Goal: Task Accomplishment & Management: Manage account settings

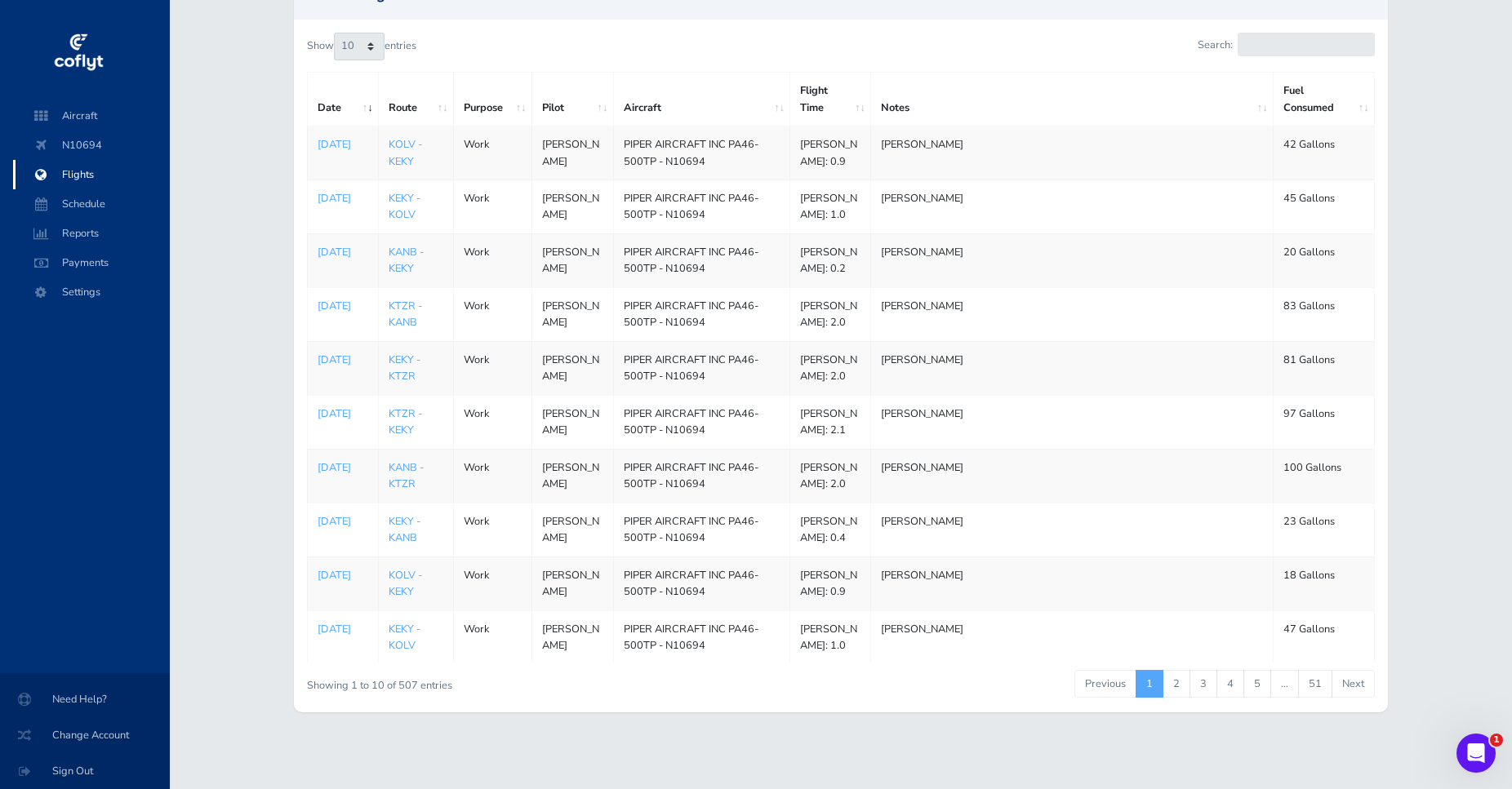
scroll to position [270, 0]
click at [1170, 679] on link "2" at bounding box center [1176, 684] width 28 height 28
click at [1204, 685] on link "3" at bounding box center [1203, 684] width 28 height 28
click at [1224, 675] on link "4" at bounding box center [1231, 684] width 28 height 28
click at [1203, 681] on link "3" at bounding box center [1203, 684] width 28 height 28
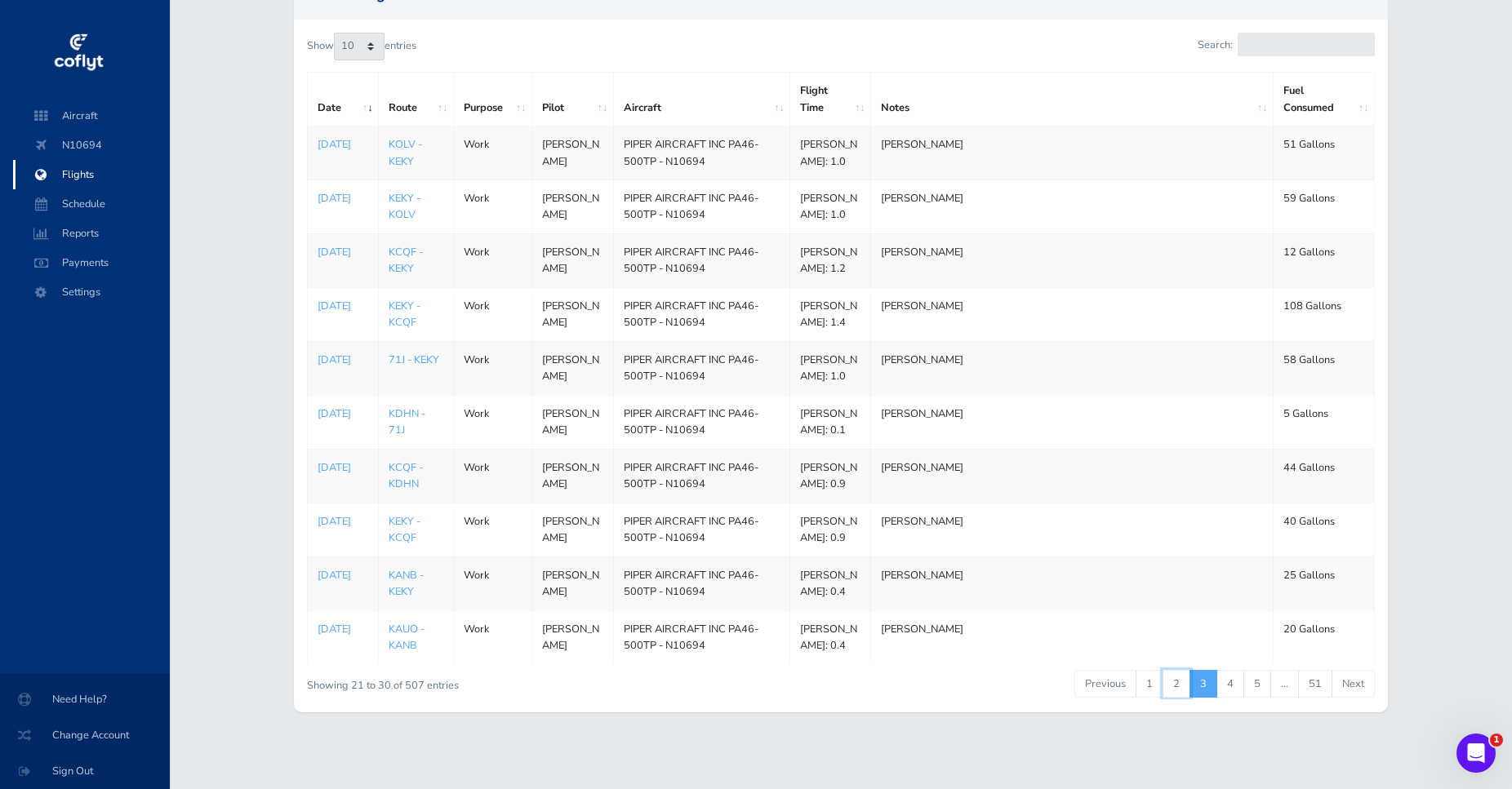
click at [1180, 680] on link "2" at bounding box center [1176, 684] width 28 height 28
click at [1155, 685] on link "1" at bounding box center [1149, 684] width 28 height 28
click at [1175, 696] on link "2" at bounding box center [1176, 684] width 28 height 28
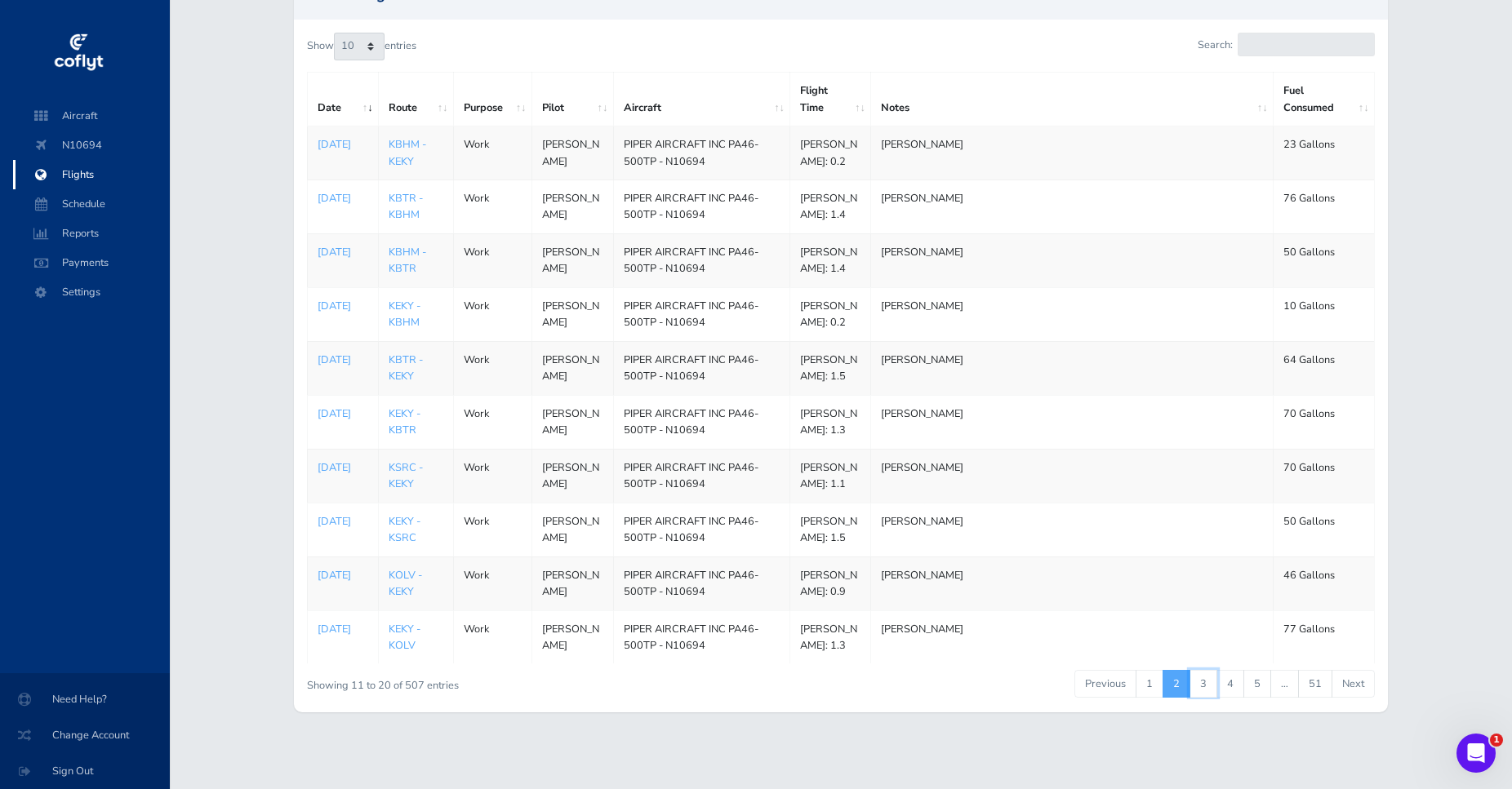
click at [1201, 685] on link "3" at bounding box center [1203, 684] width 28 height 28
click at [1174, 686] on link "2" at bounding box center [1176, 684] width 28 height 28
click at [1143, 680] on link "1" at bounding box center [1149, 684] width 28 height 28
click at [401, 514] on link "KEKY - KANB" at bounding box center [404, 530] width 32 height 31
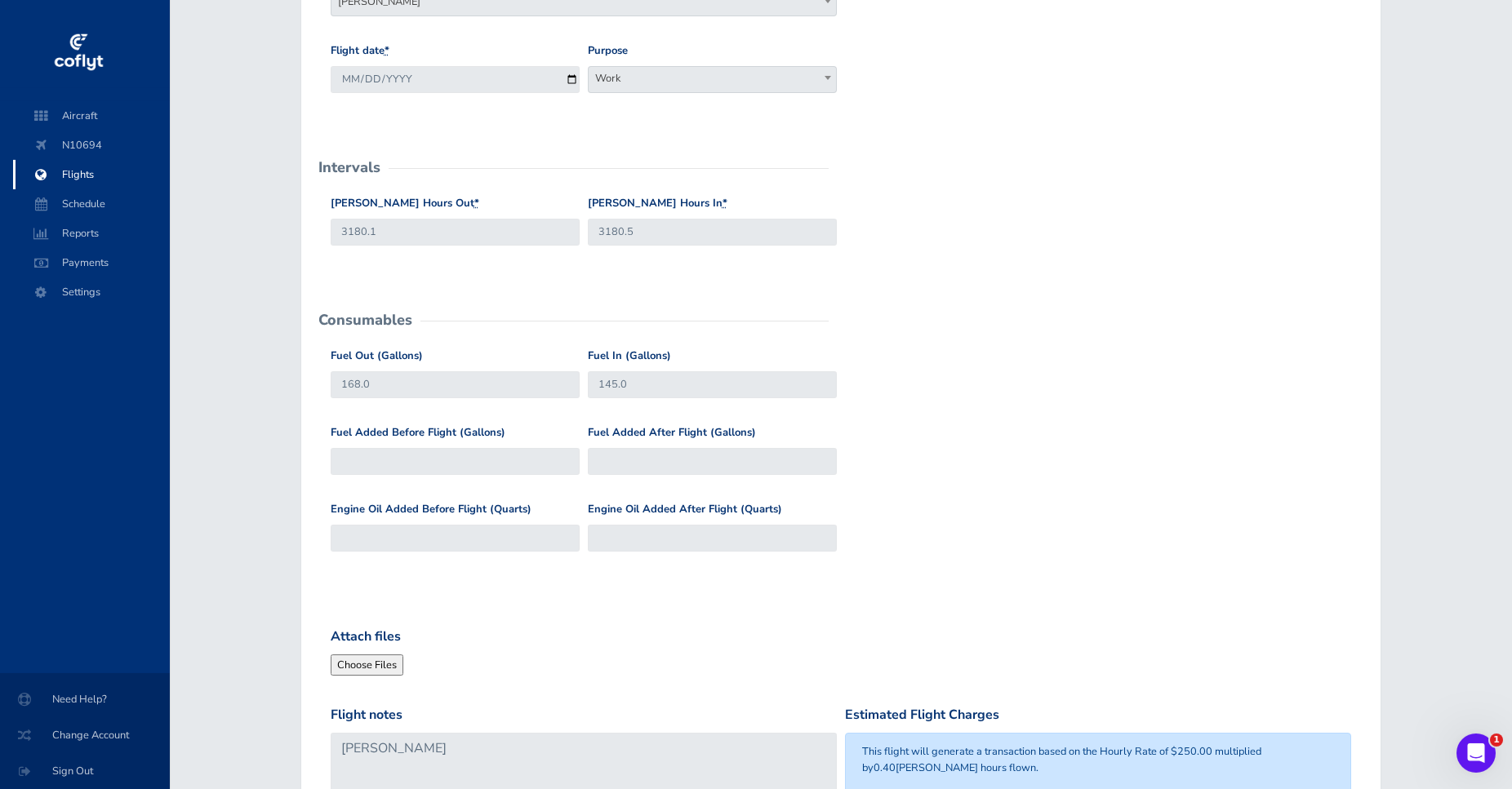
scroll to position [83, 0]
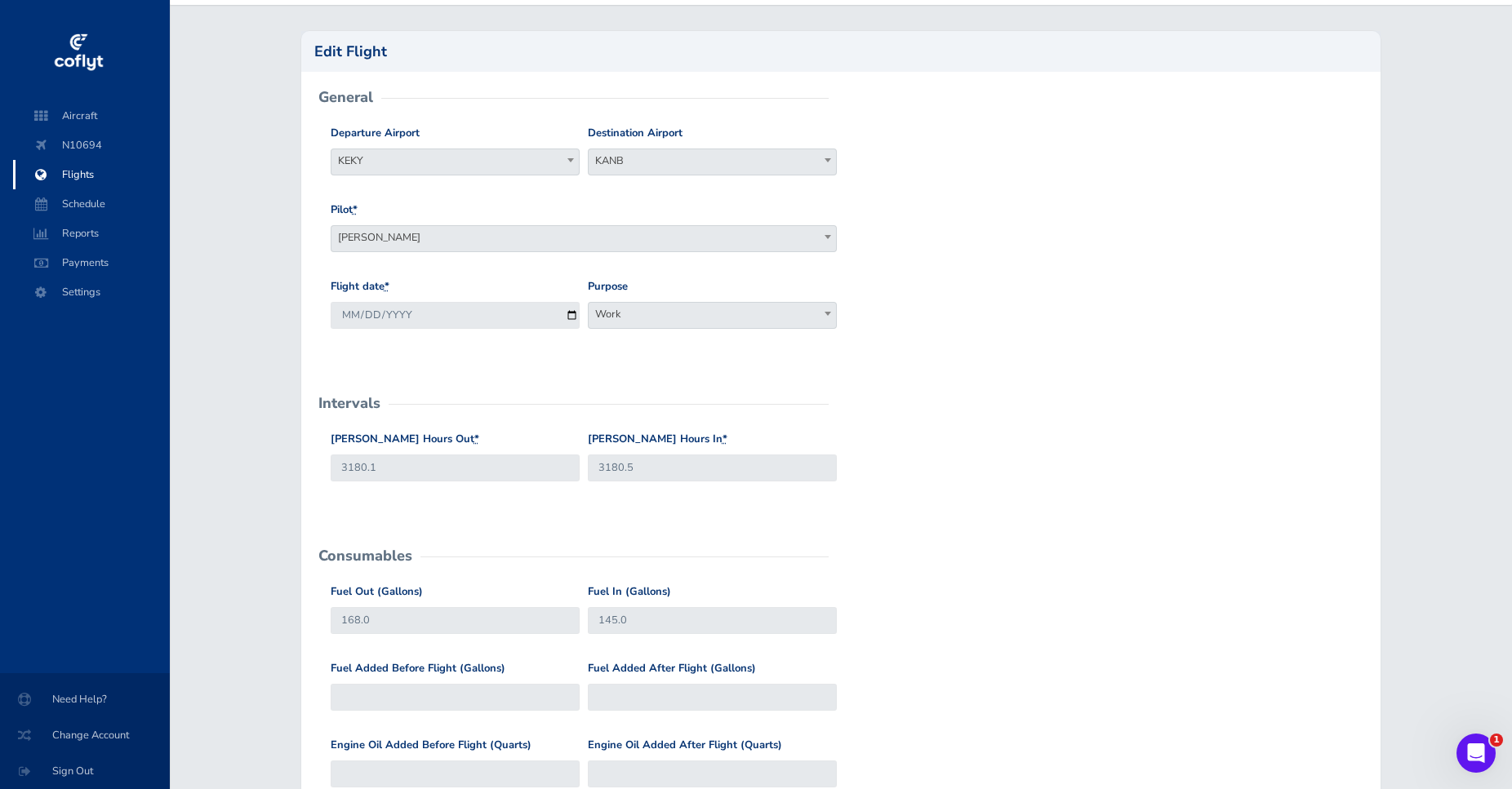
click at [830, 320] on span at bounding box center [828, 313] width 16 height 21
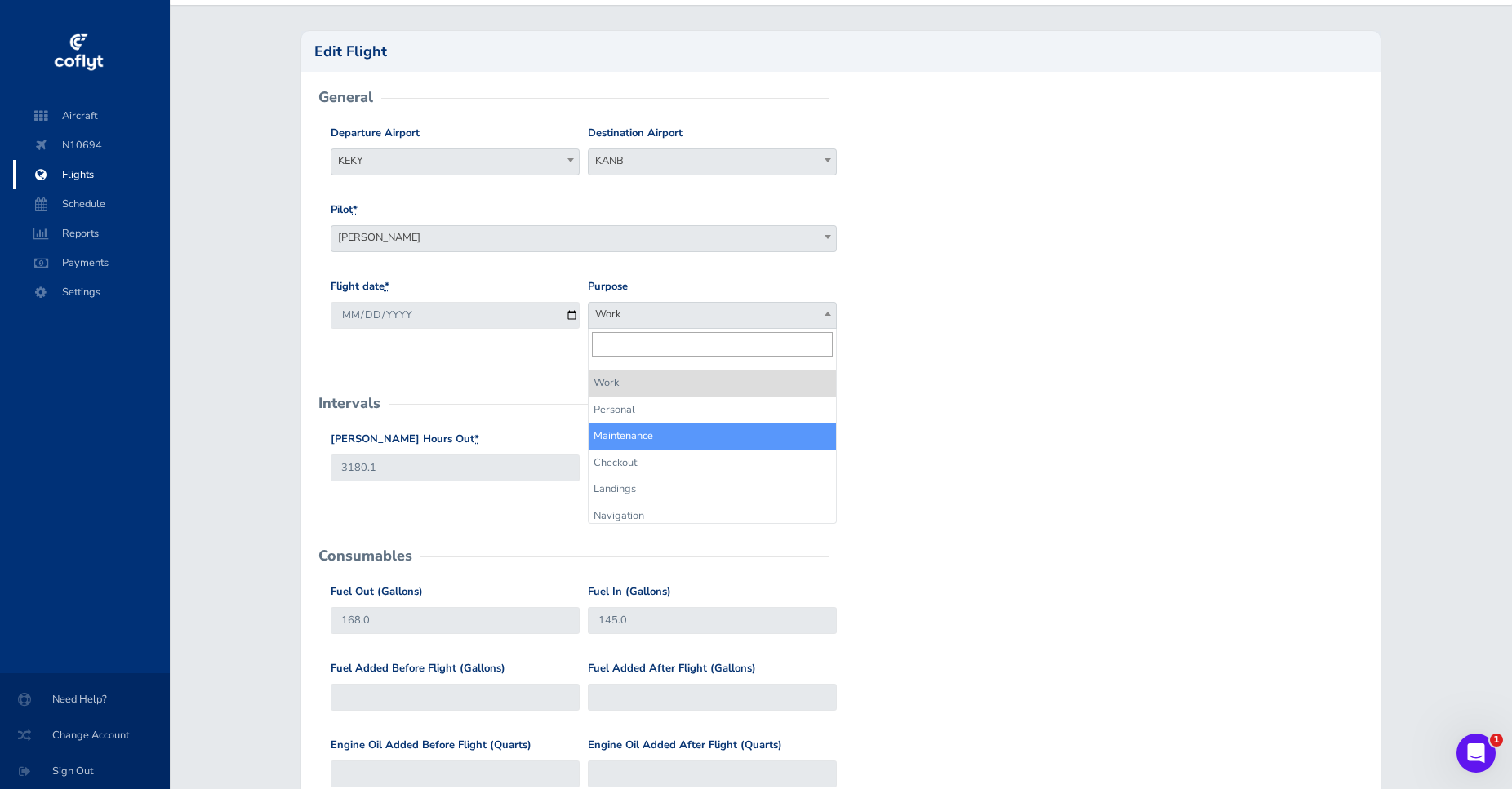
select select "Maintenance"
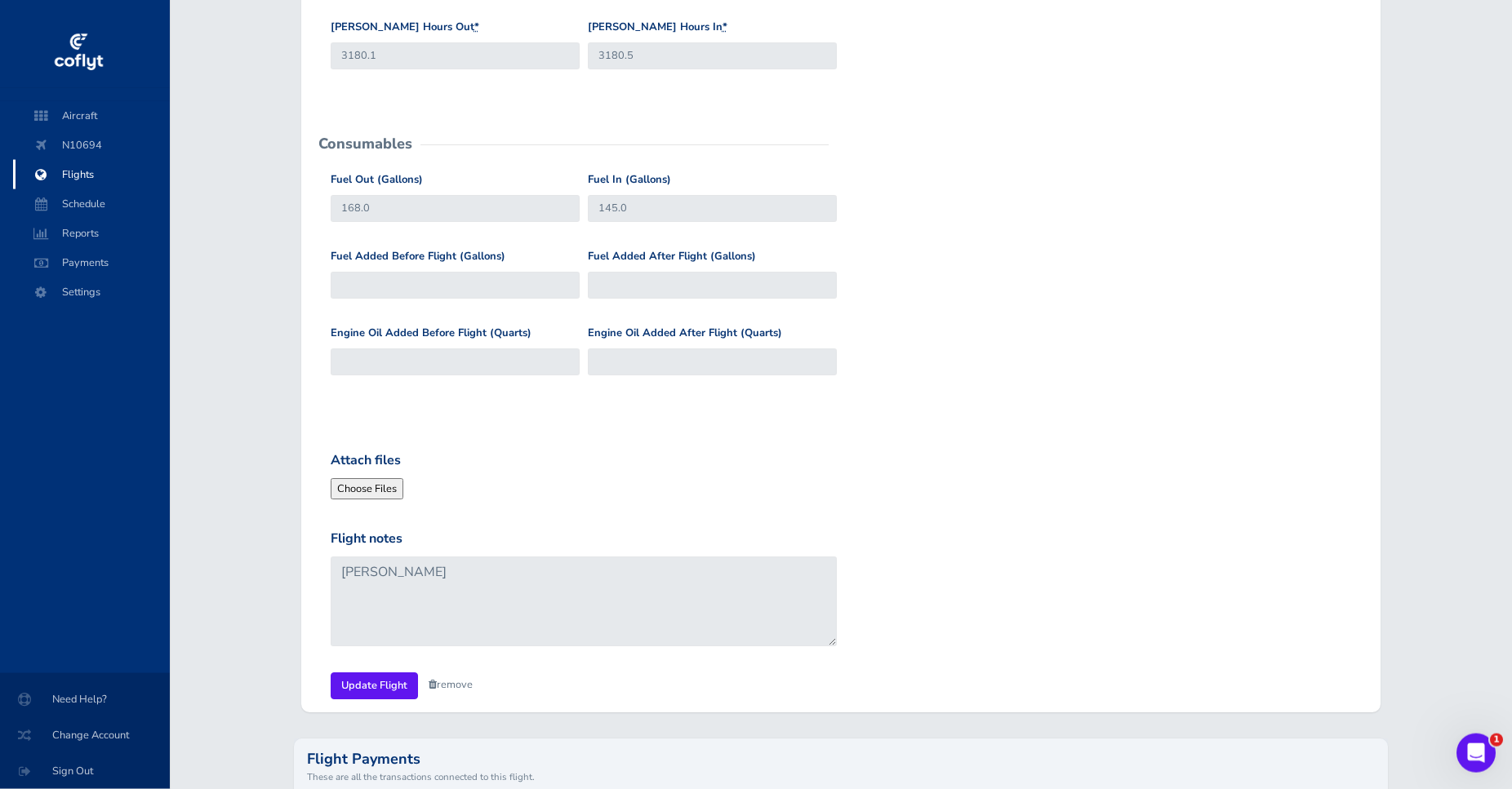
scroll to position [582, 0]
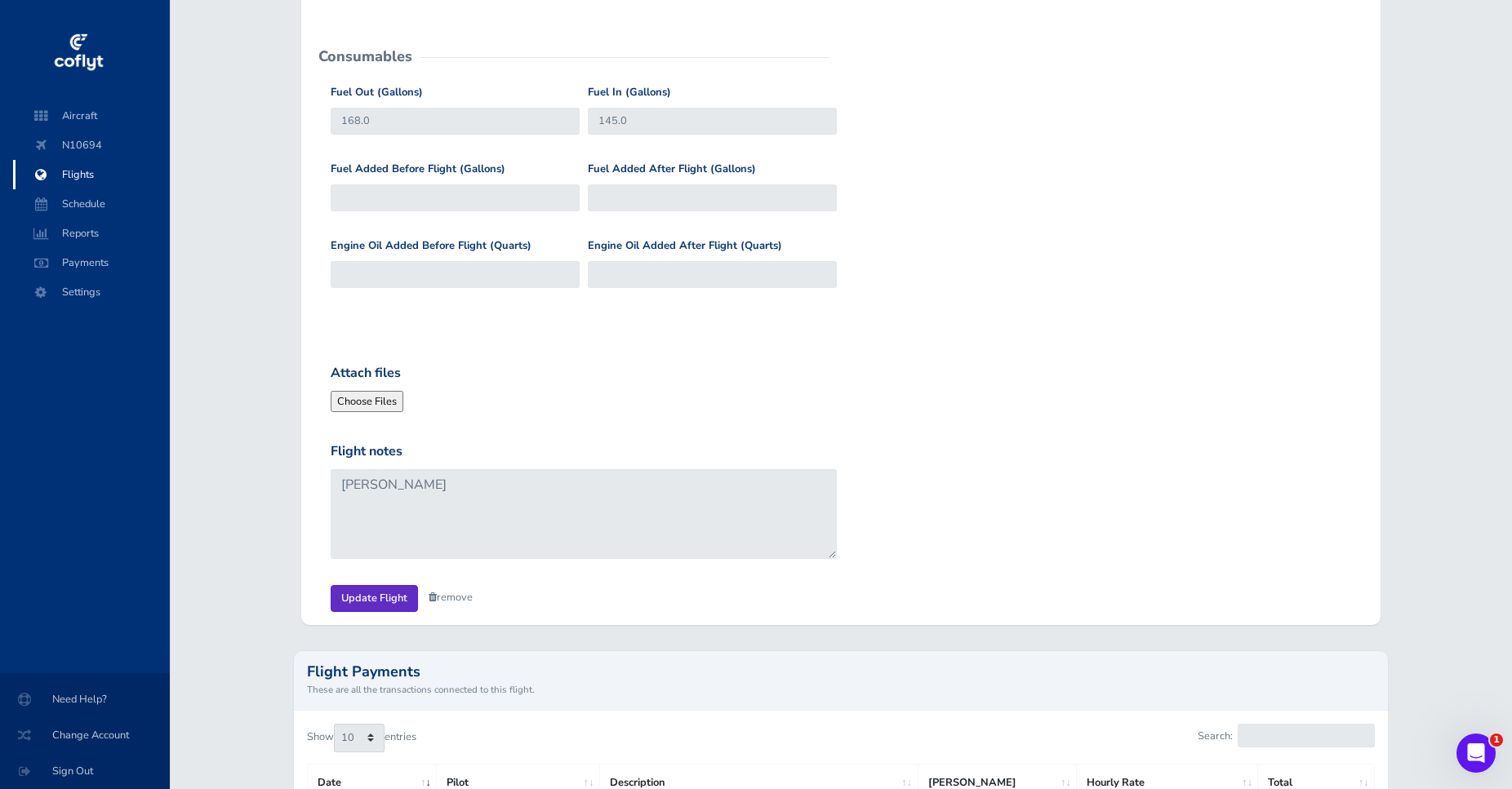
click at [383, 601] on input "Update Flight" at bounding box center [375, 598] width 87 height 27
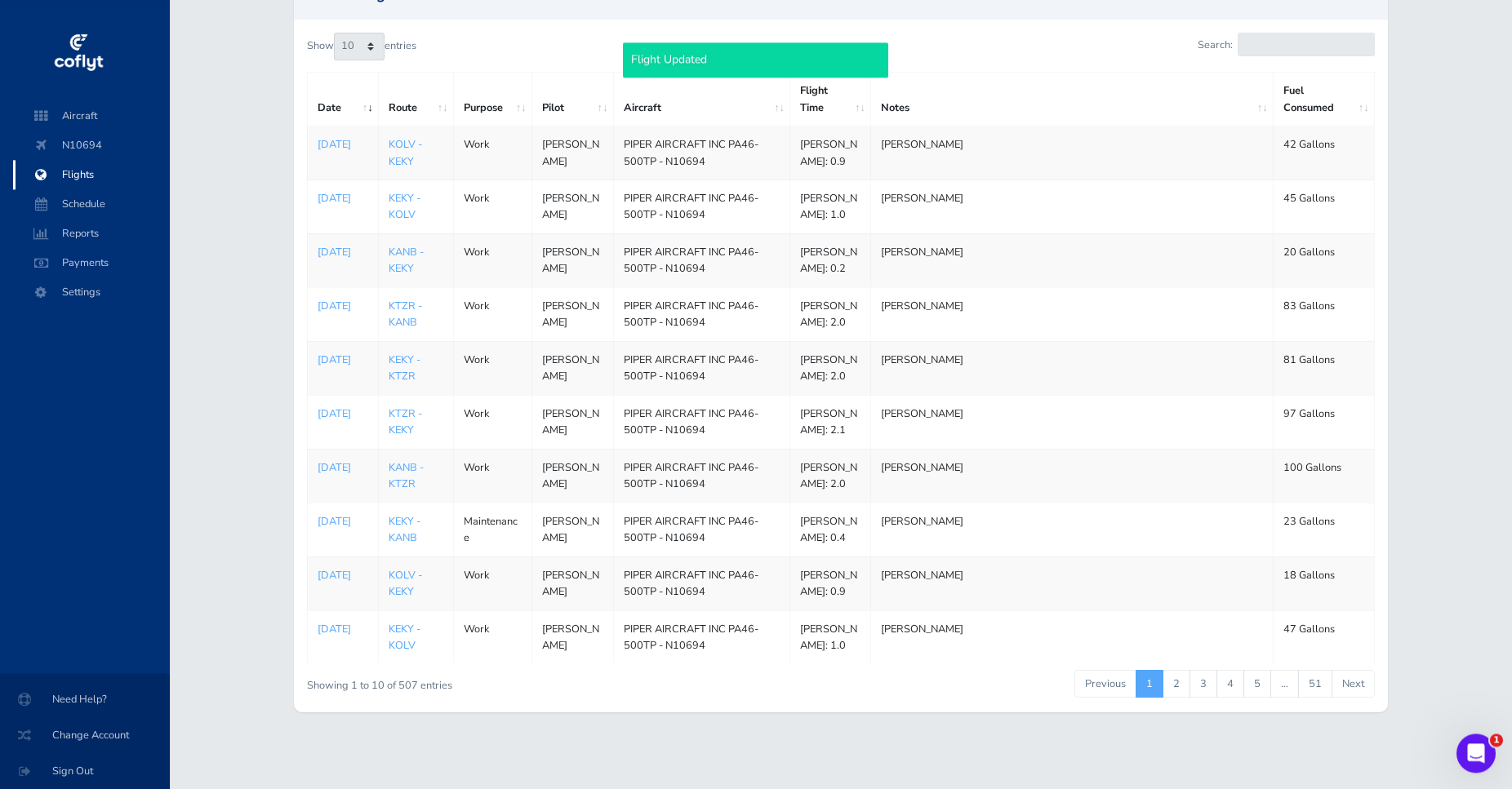
scroll to position [249, 0]
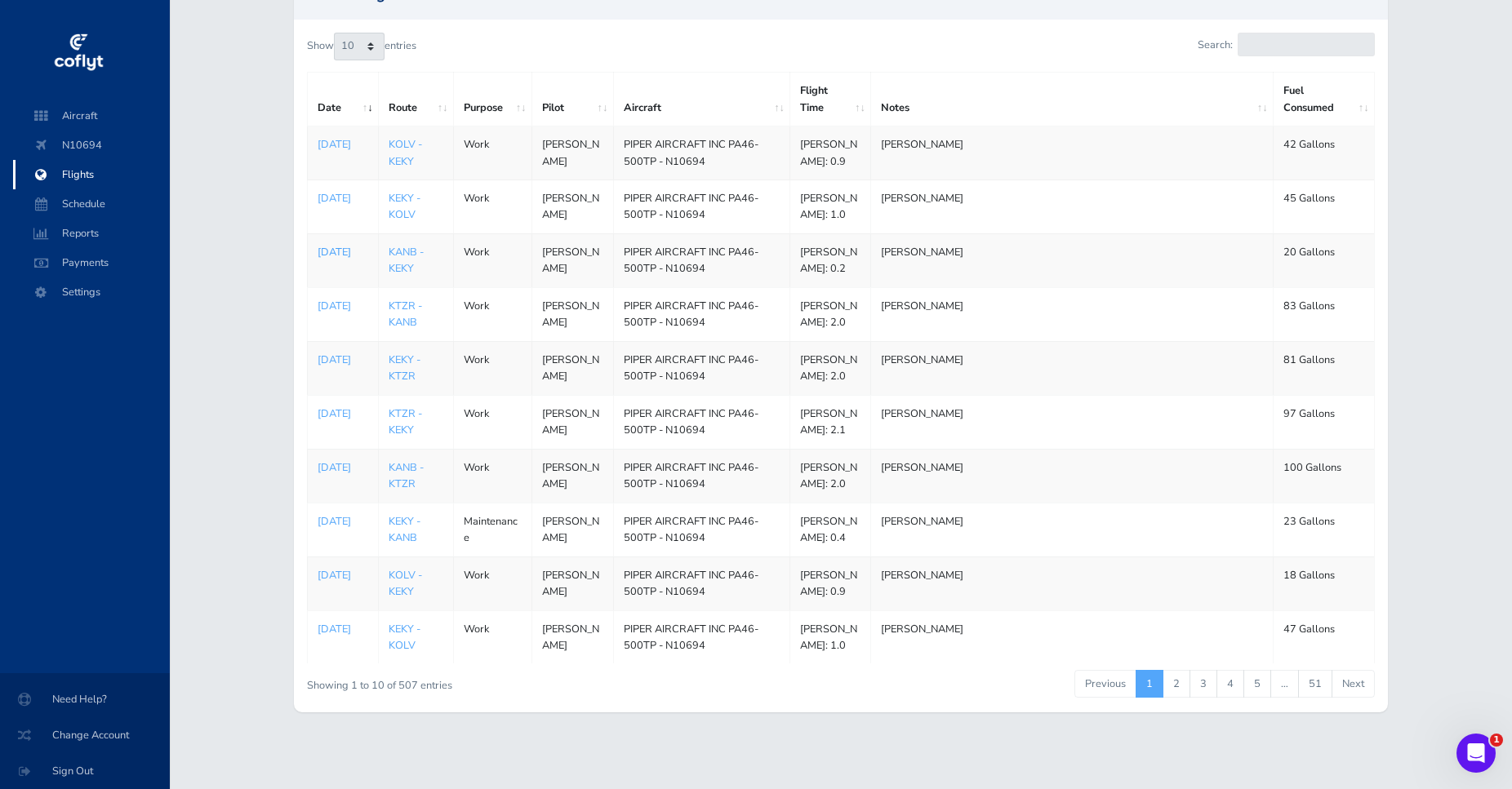
click at [333, 244] on p "[DATE]" at bounding box center [342, 253] width 50 height 16
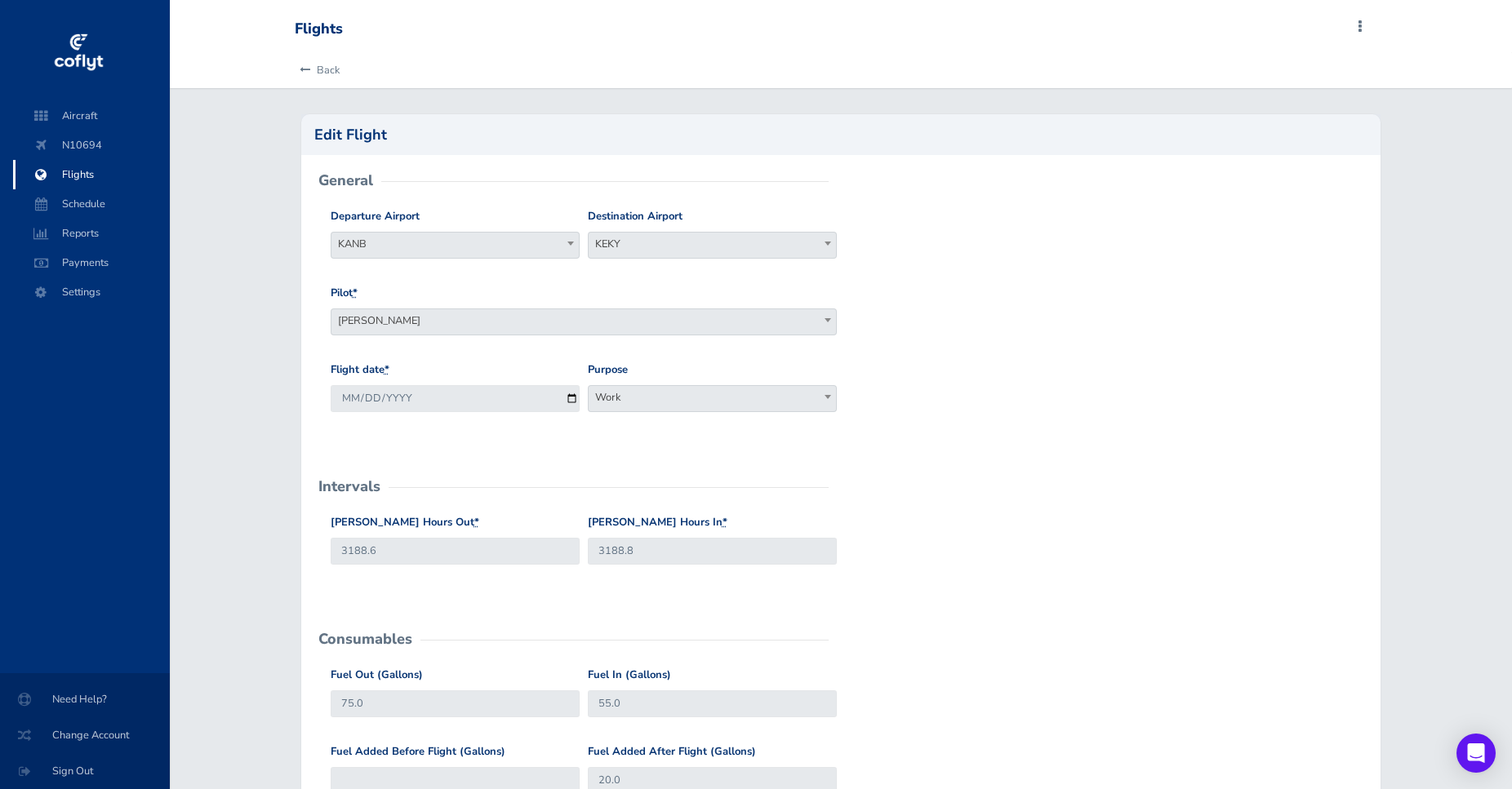
click at [828, 391] on span at bounding box center [828, 397] width 16 height 21
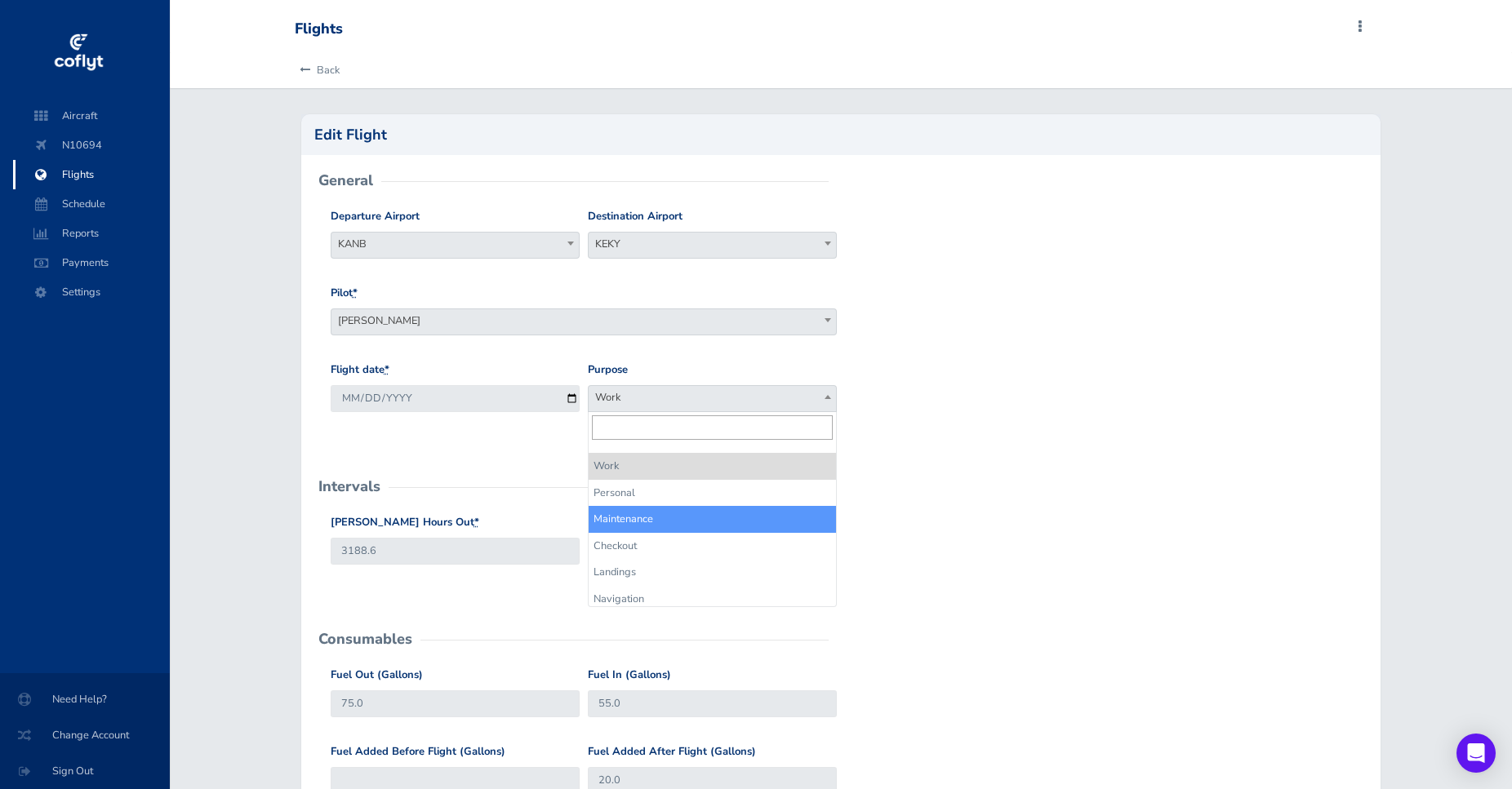
select select "Maintenance"
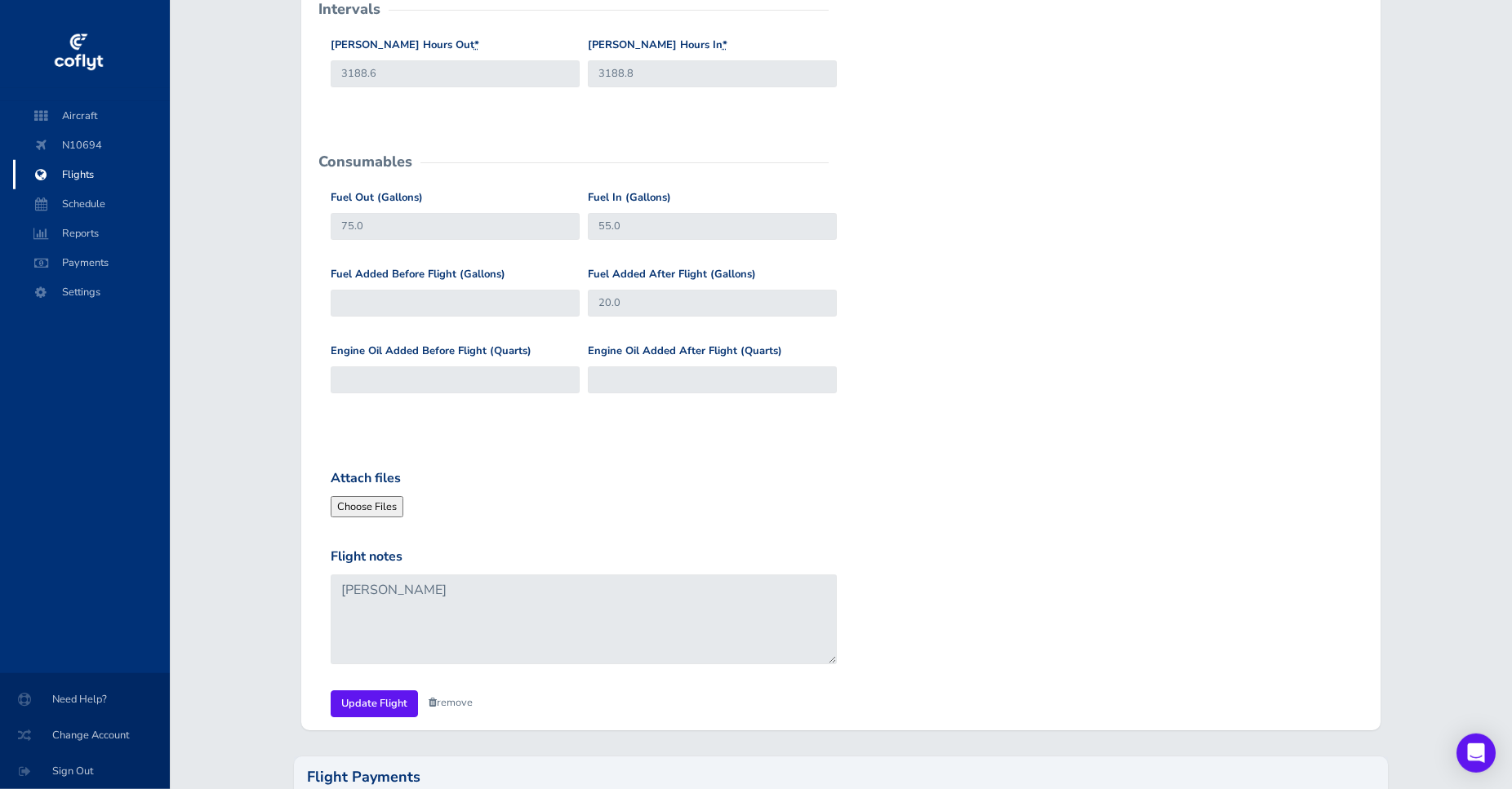
scroll to position [499, 0]
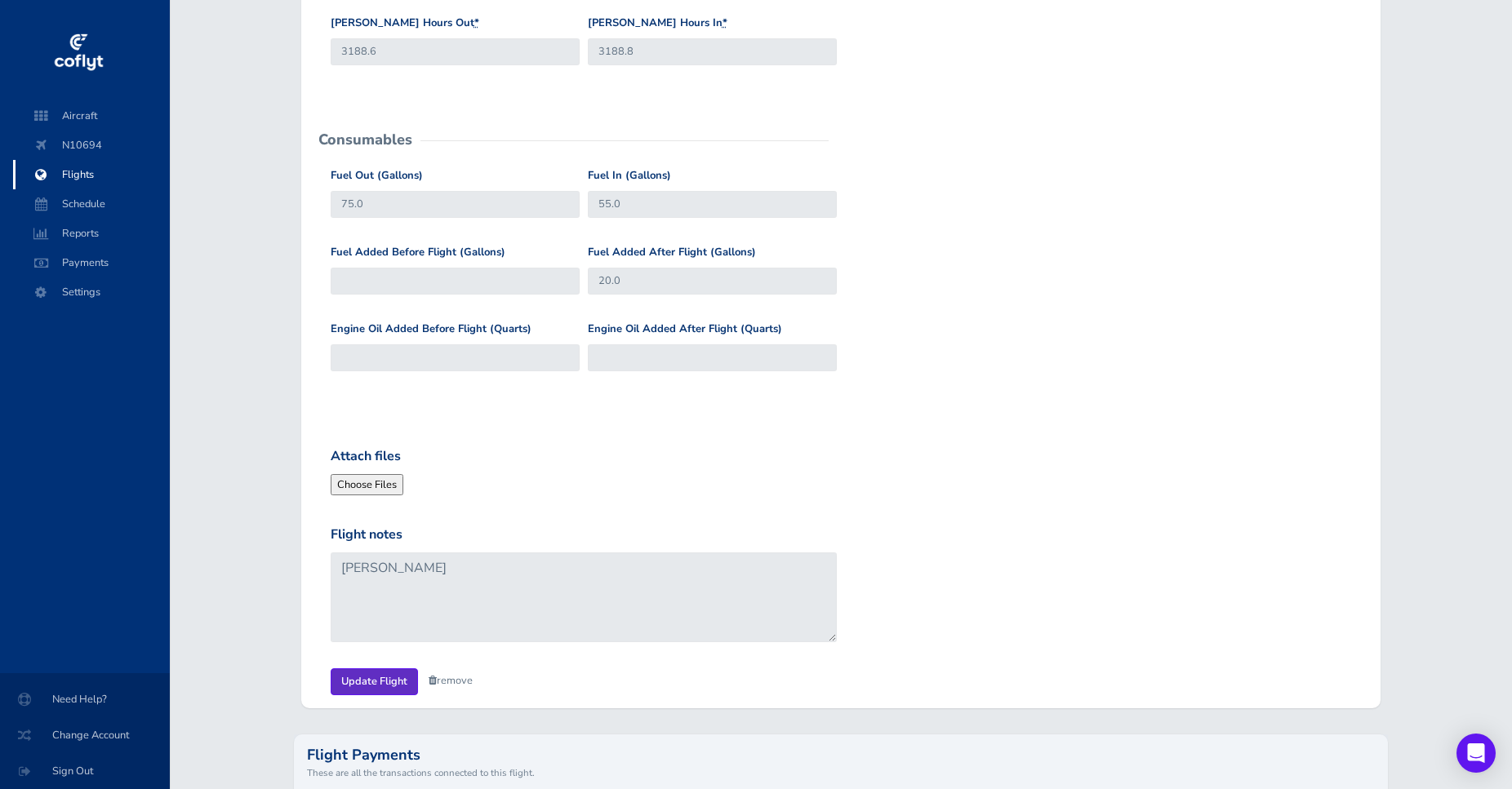
click at [388, 680] on input "Update Flight" at bounding box center [375, 681] width 87 height 27
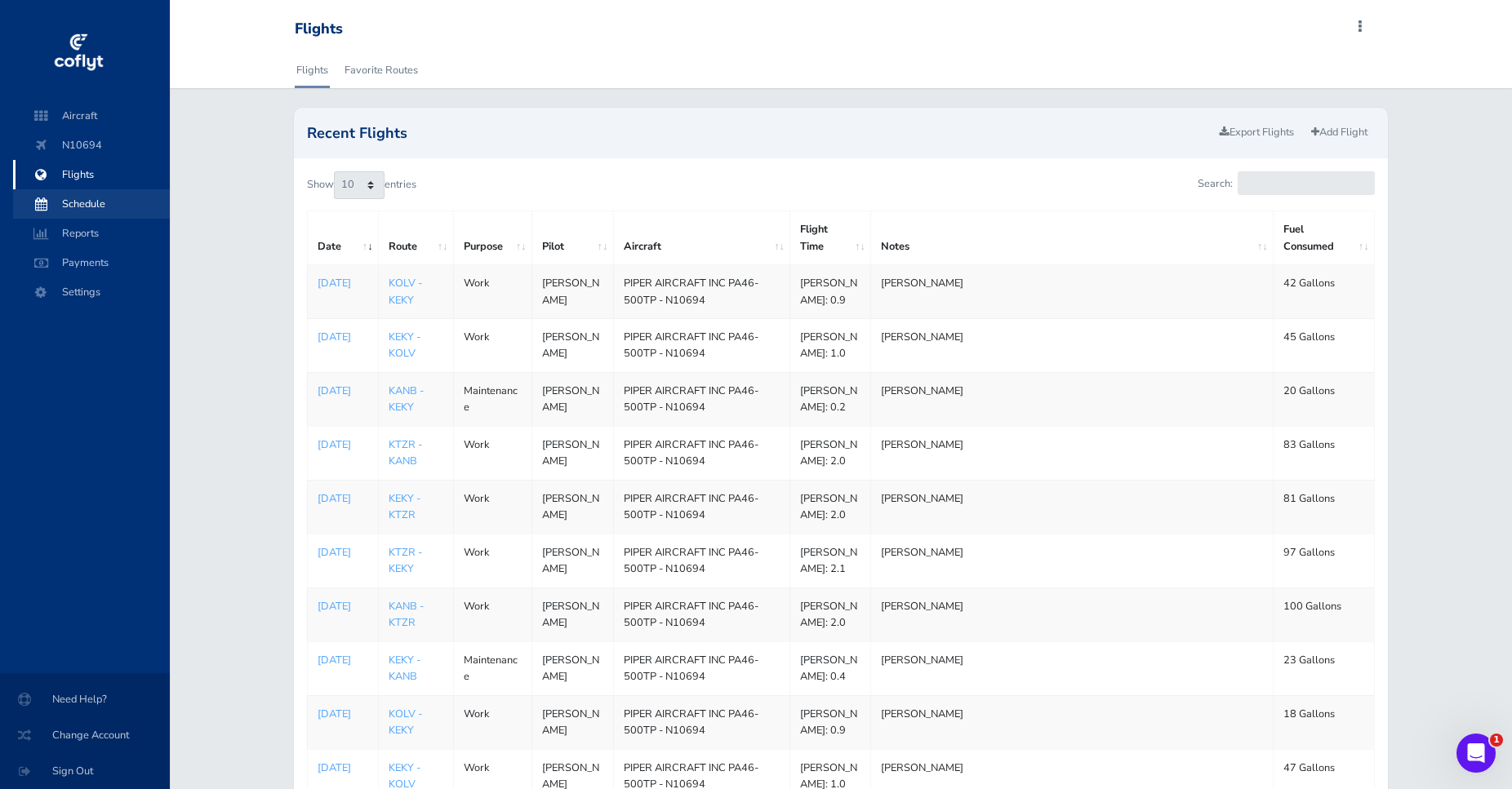
click at [99, 211] on span "Schedule" at bounding box center [91, 204] width 124 height 30
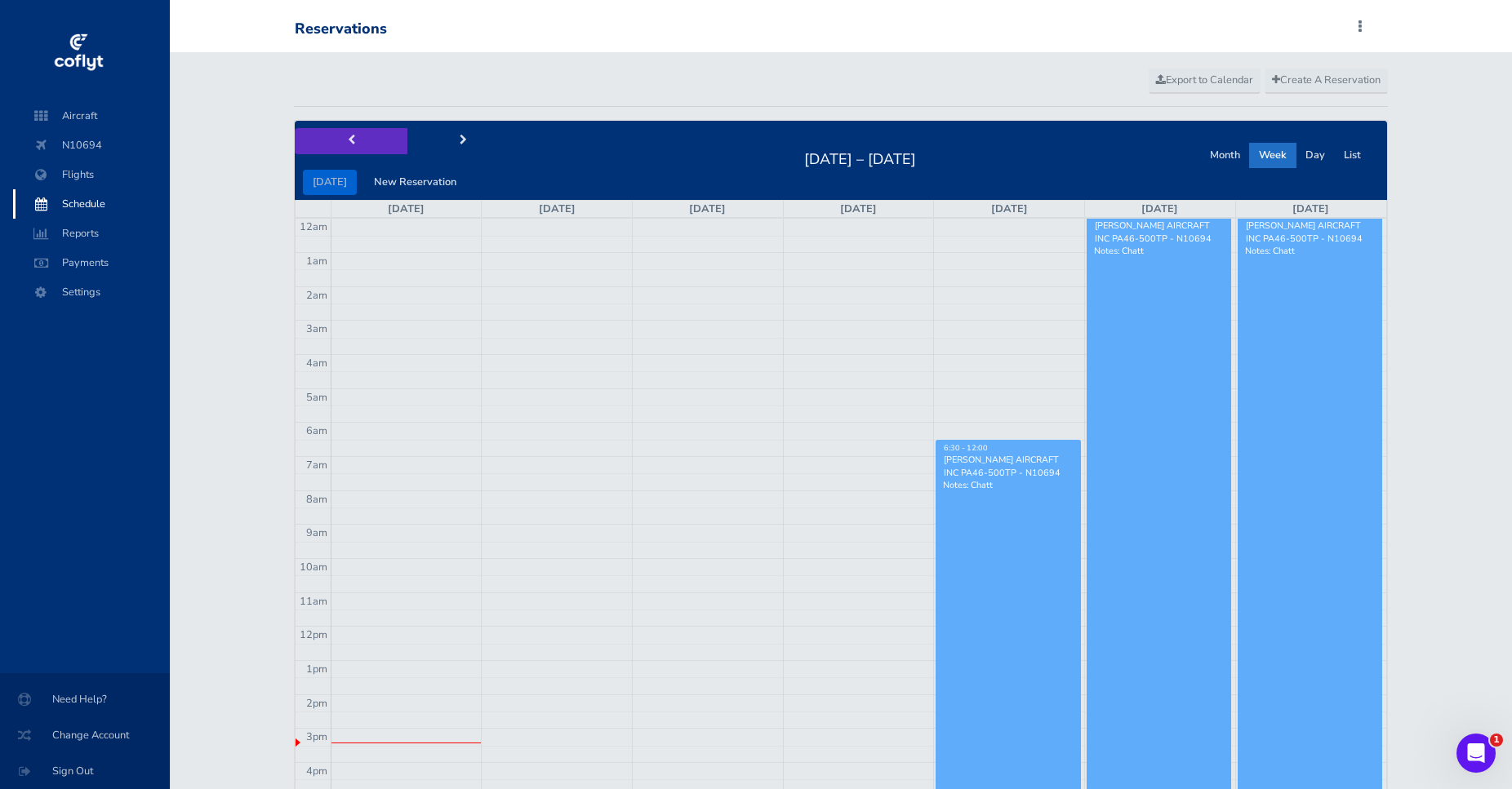
click at [379, 140] on button "prev" at bounding box center [351, 141] width 113 height 26
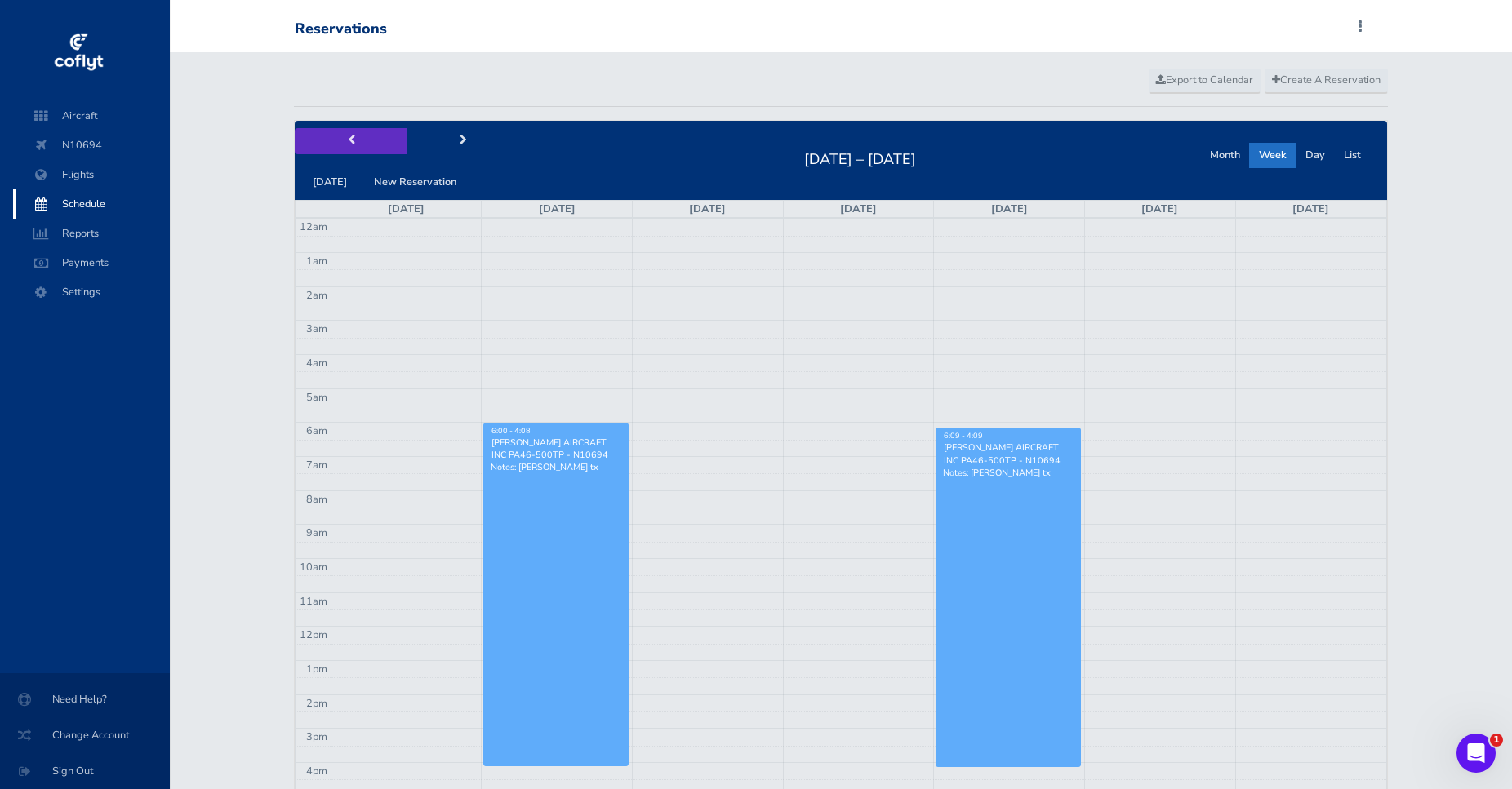
click at [379, 132] on button "prev" at bounding box center [351, 141] width 113 height 26
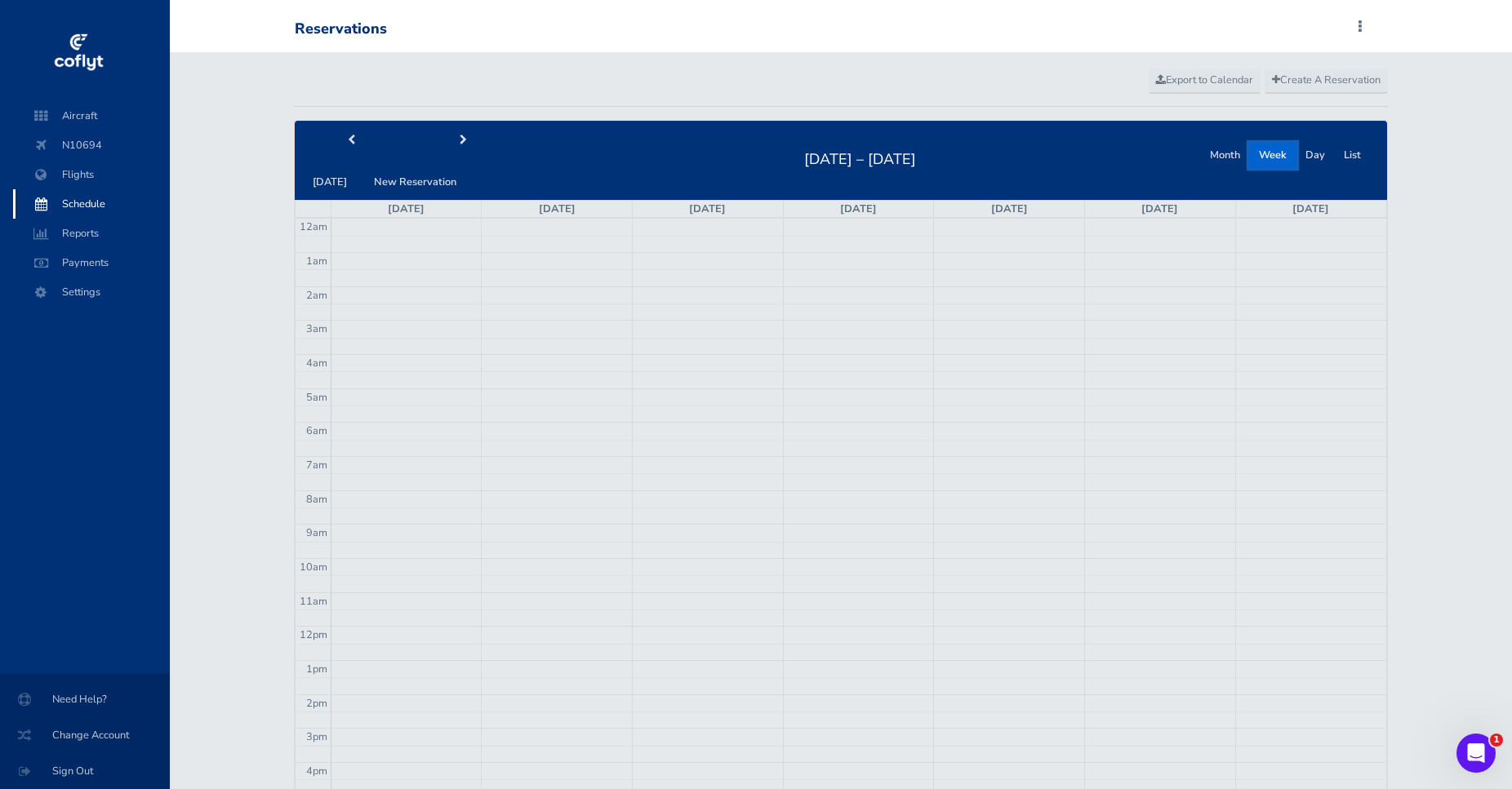
click at [1251, 150] on button "Week" at bounding box center [1272, 155] width 48 height 26
click at [1231, 154] on button "Month" at bounding box center [1225, 155] width 49 height 26
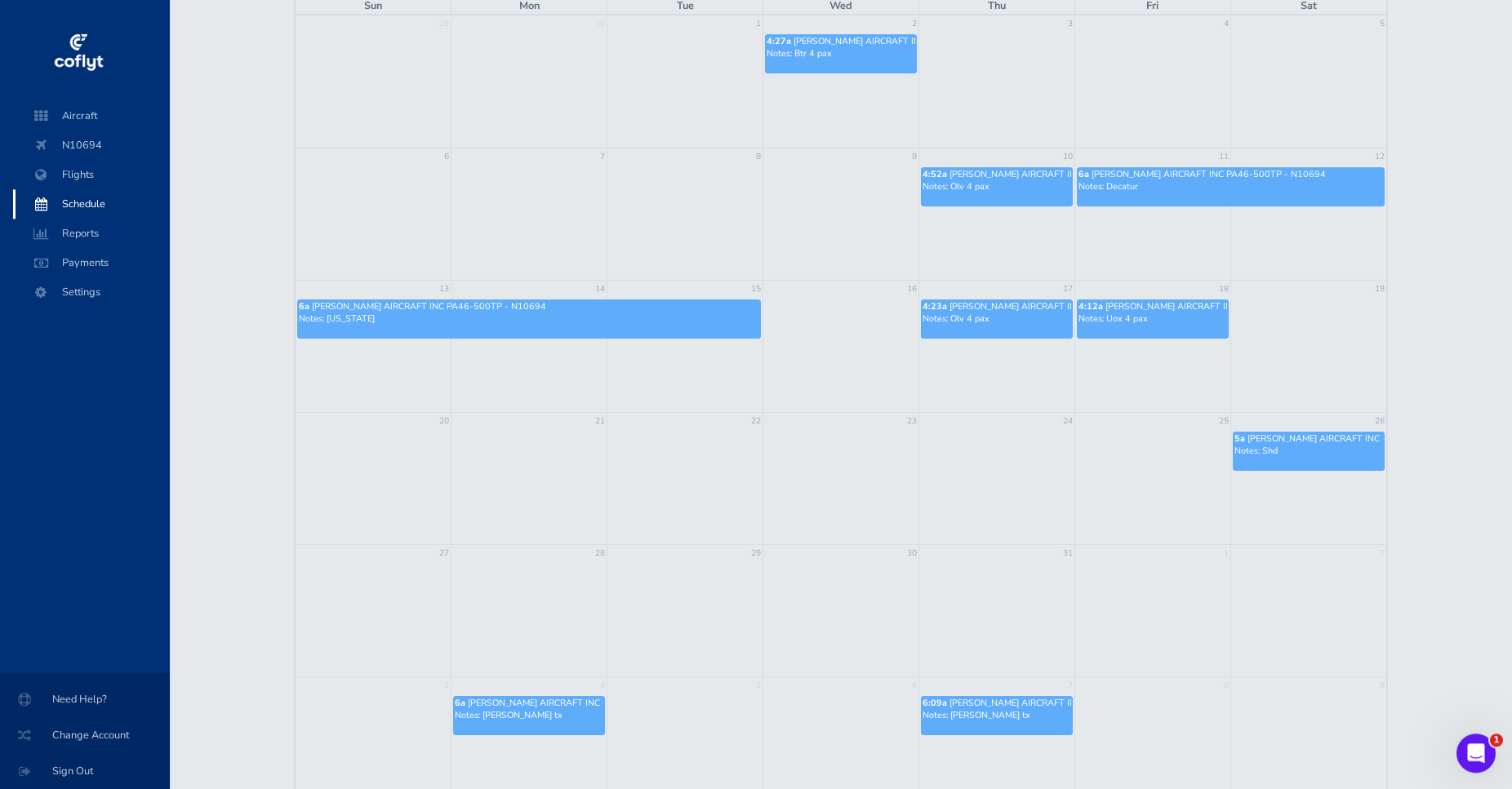
scroll to position [249, 0]
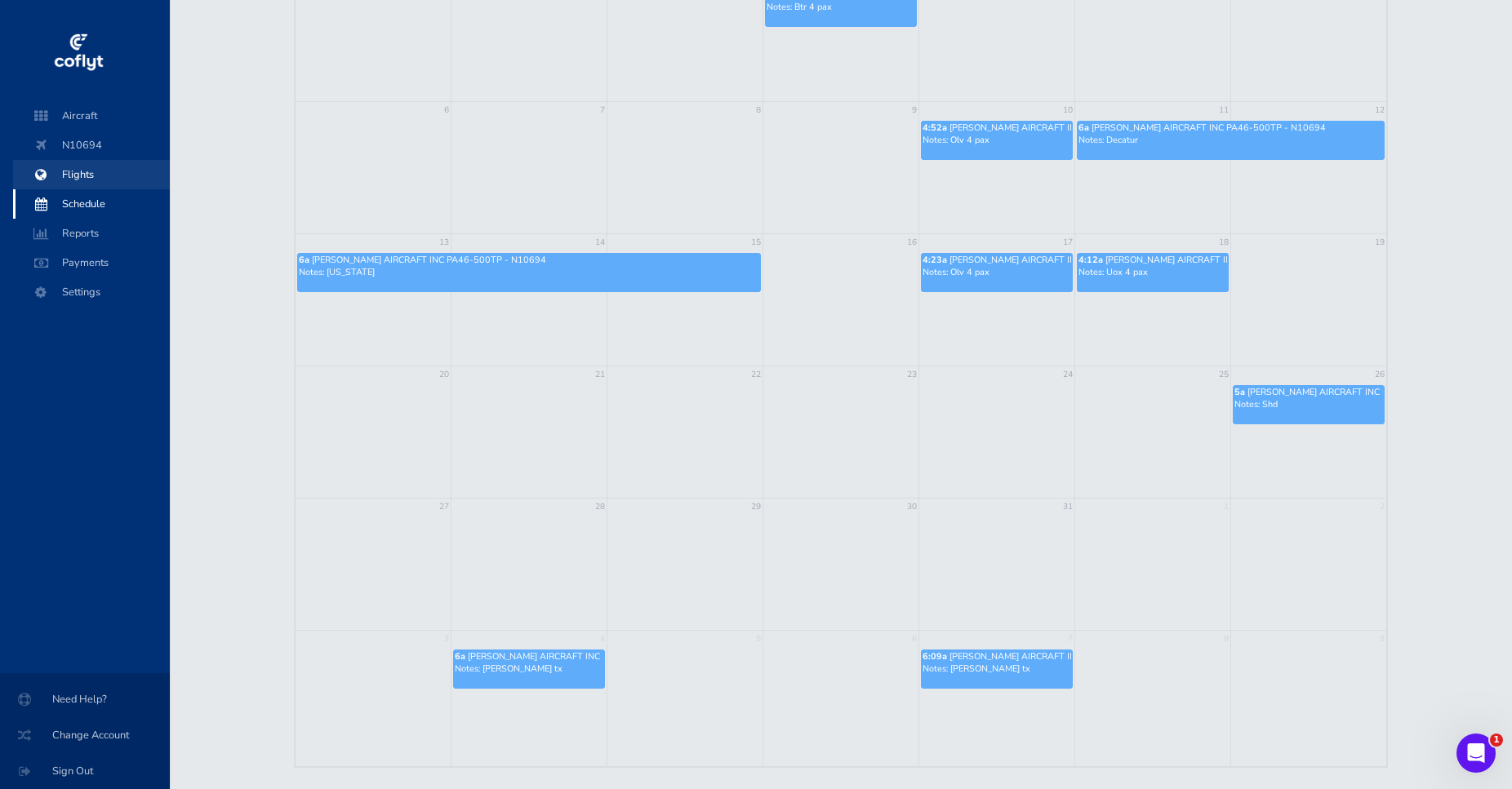
click at [67, 180] on span "Flights" at bounding box center [91, 174] width 124 height 30
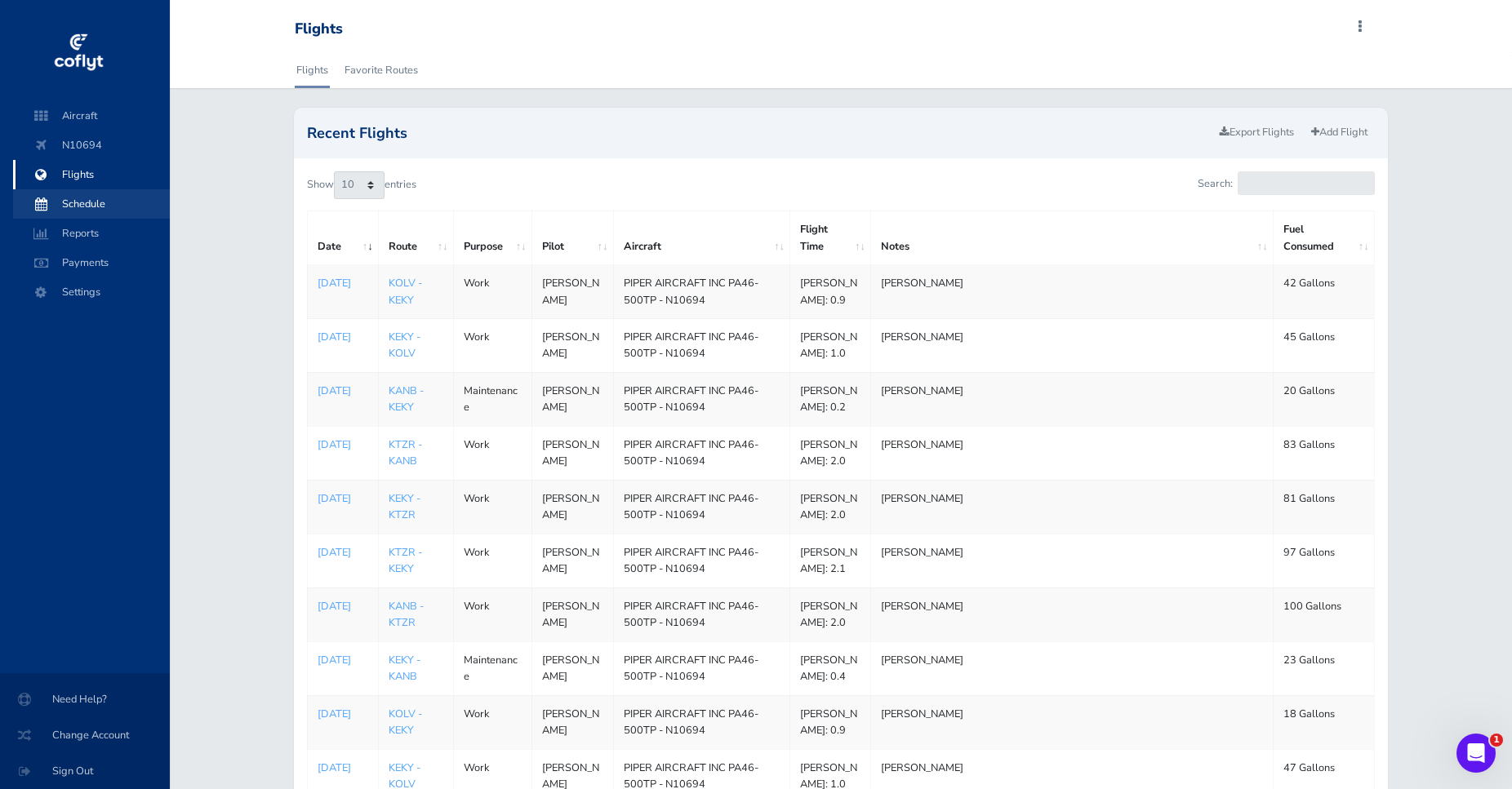
click at [109, 206] on span "Schedule" at bounding box center [91, 204] width 124 height 30
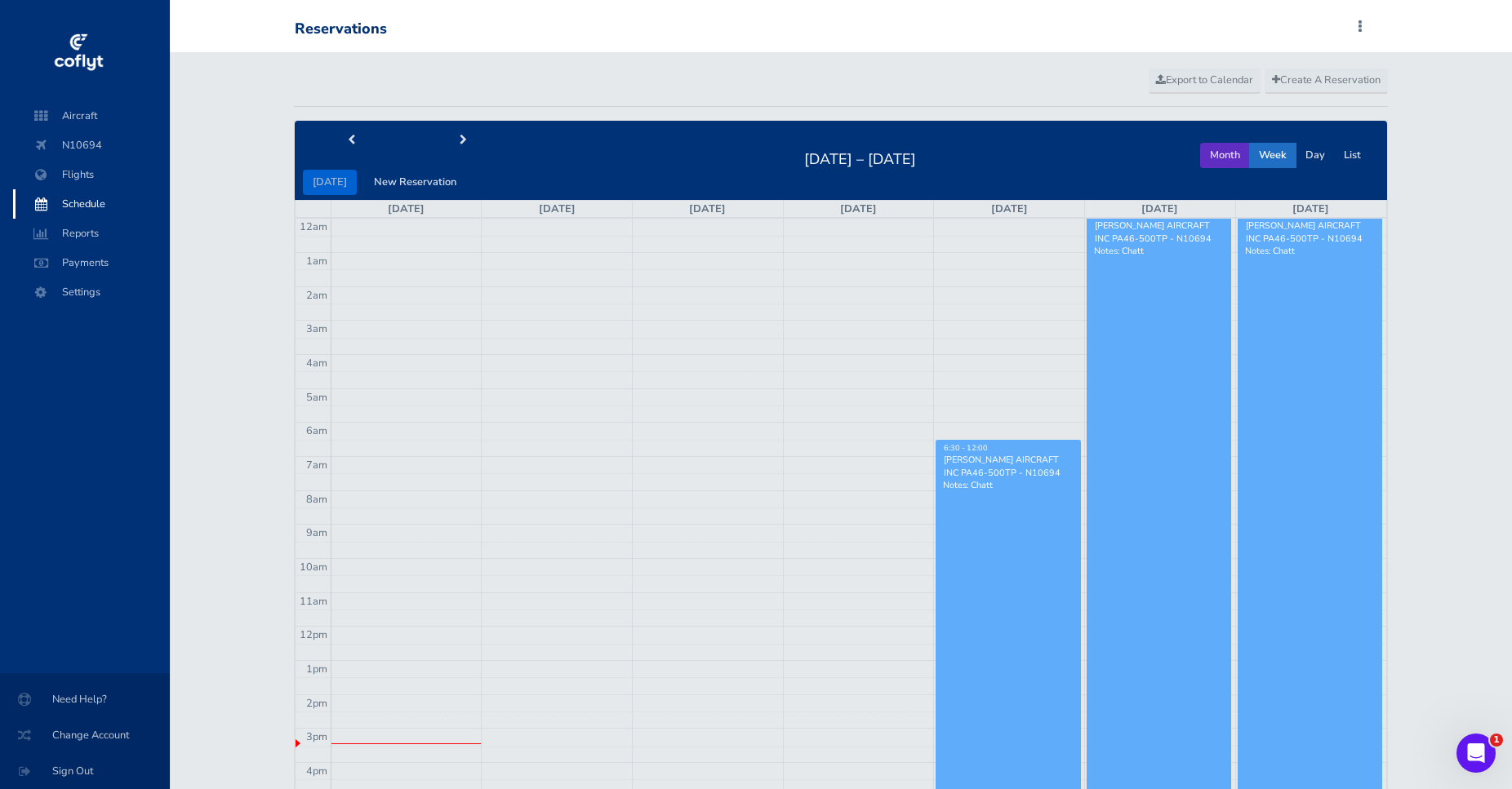
click at [1222, 155] on button "Month" at bounding box center [1225, 155] width 49 height 26
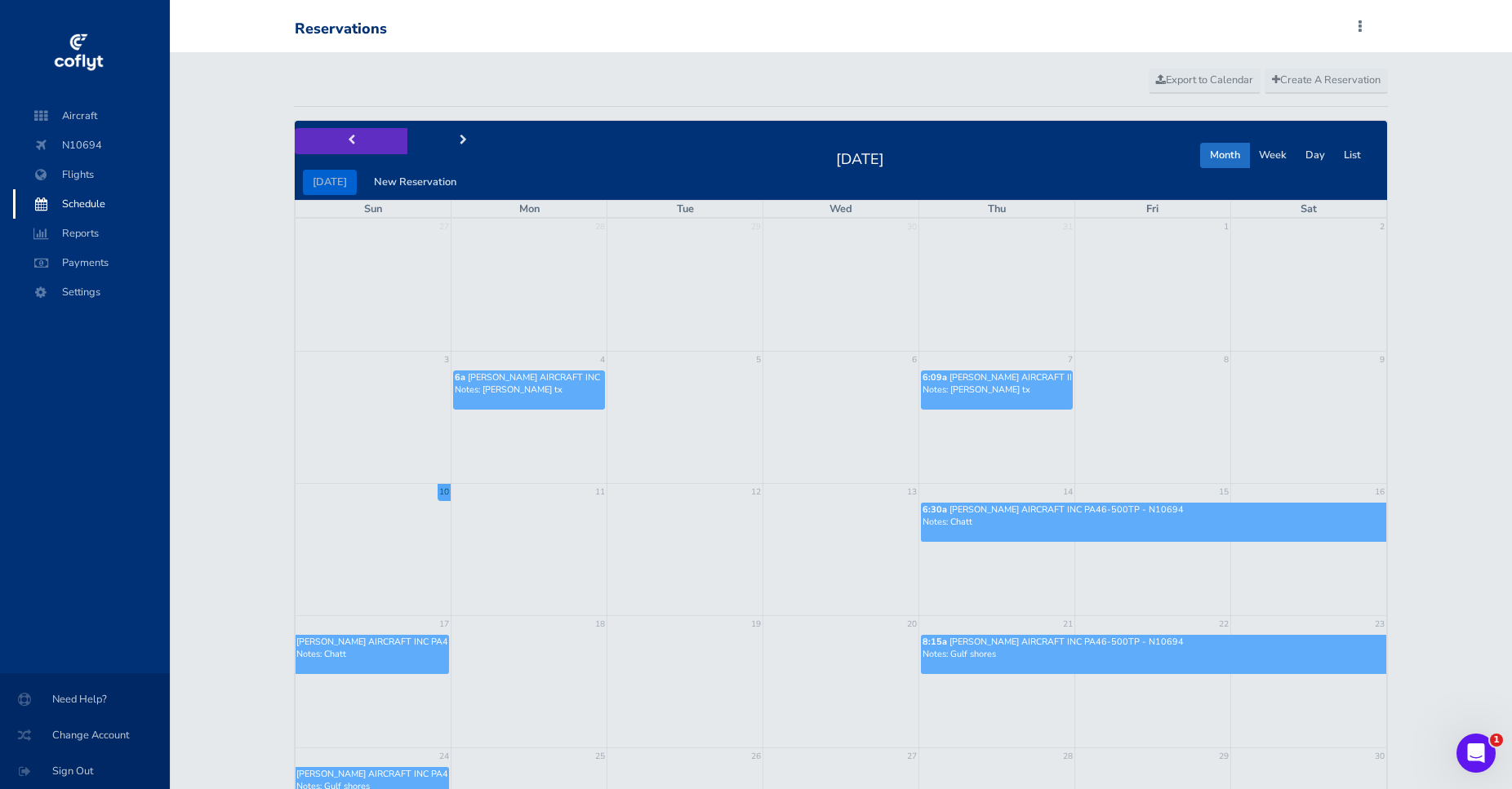
click at [350, 134] on button "prev" at bounding box center [351, 141] width 113 height 26
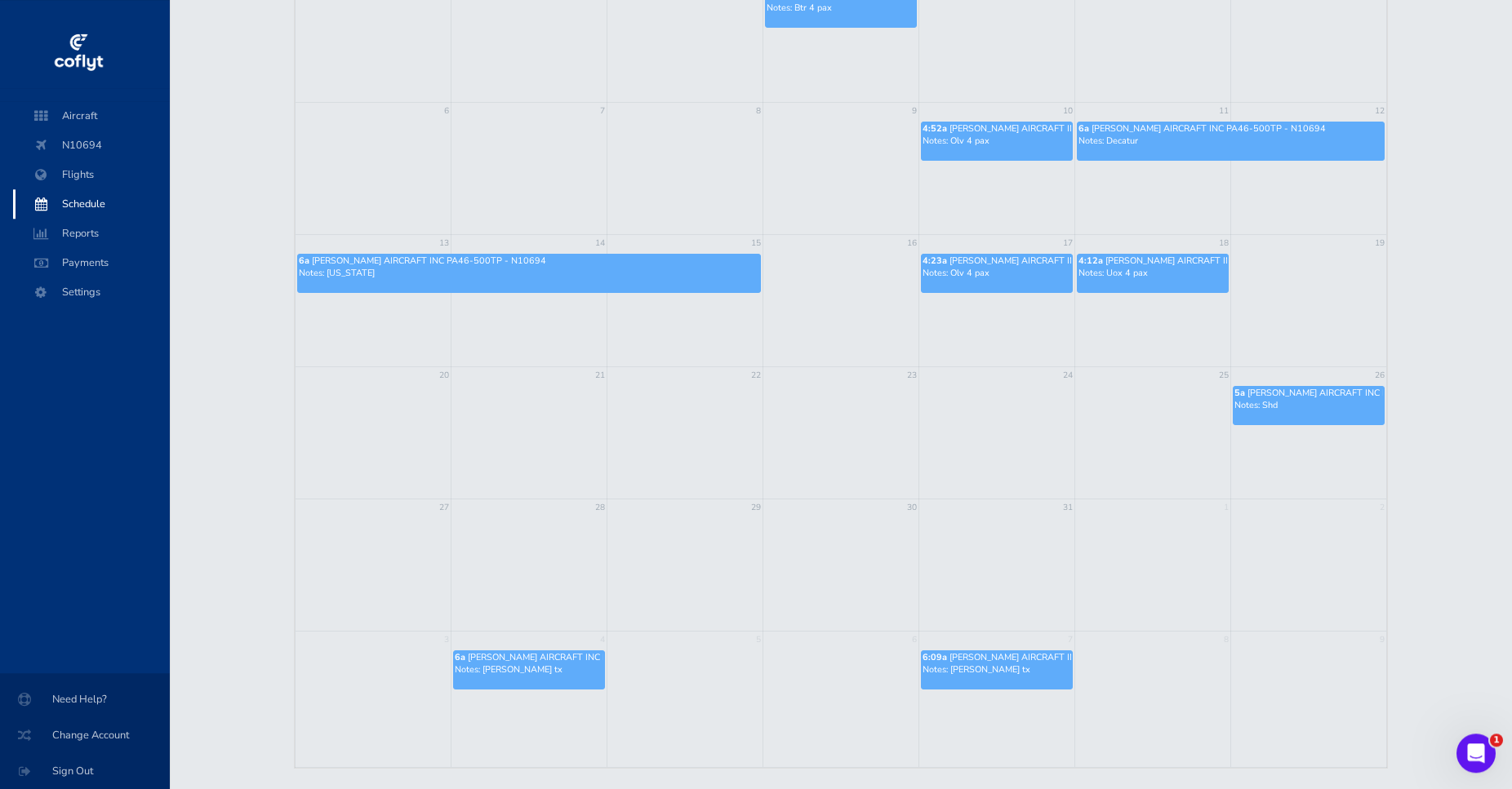
scroll to position [249, 0]
